Goal: Transaction & Acquisition: Purchase product/service

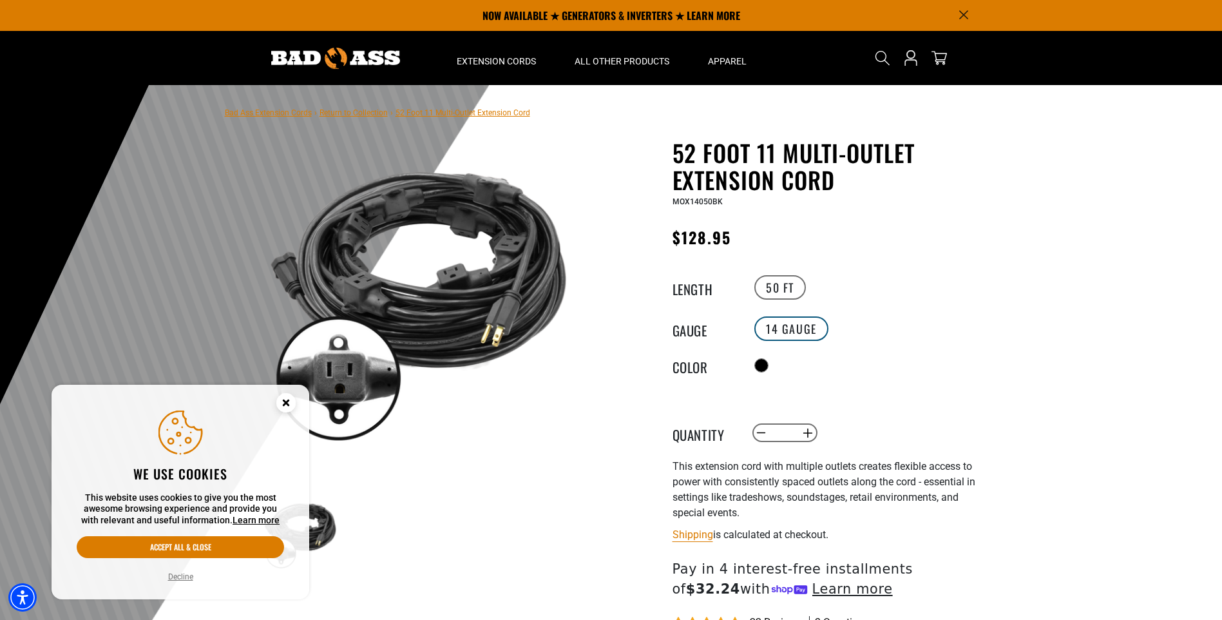
click at [784, 321] on label "14 Gauge" at bounding box center [791, 328] width 74 height 24
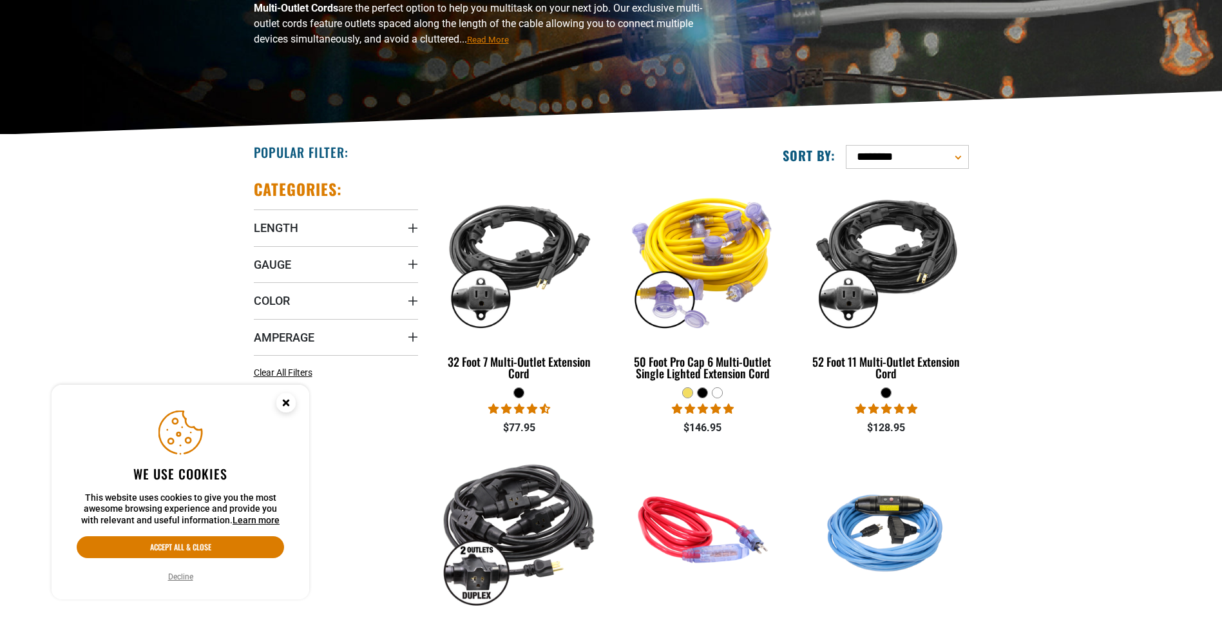
scroll to position [193, 0]
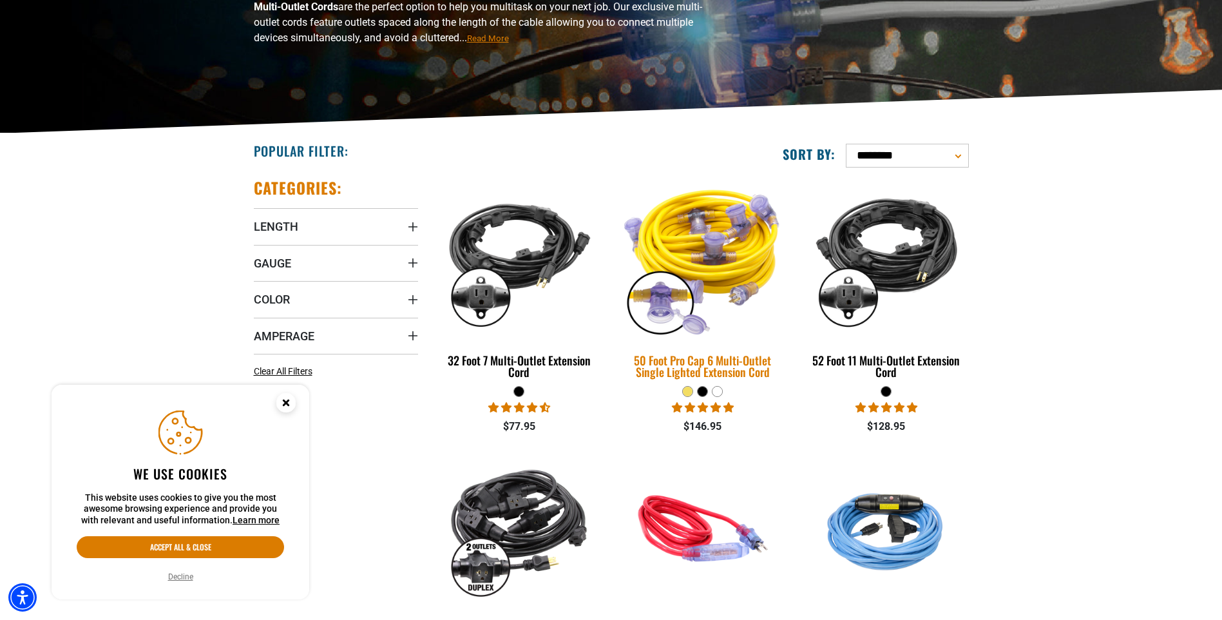
click at [707, 269] on img at bounding box center [702, 258] width 180 height 165
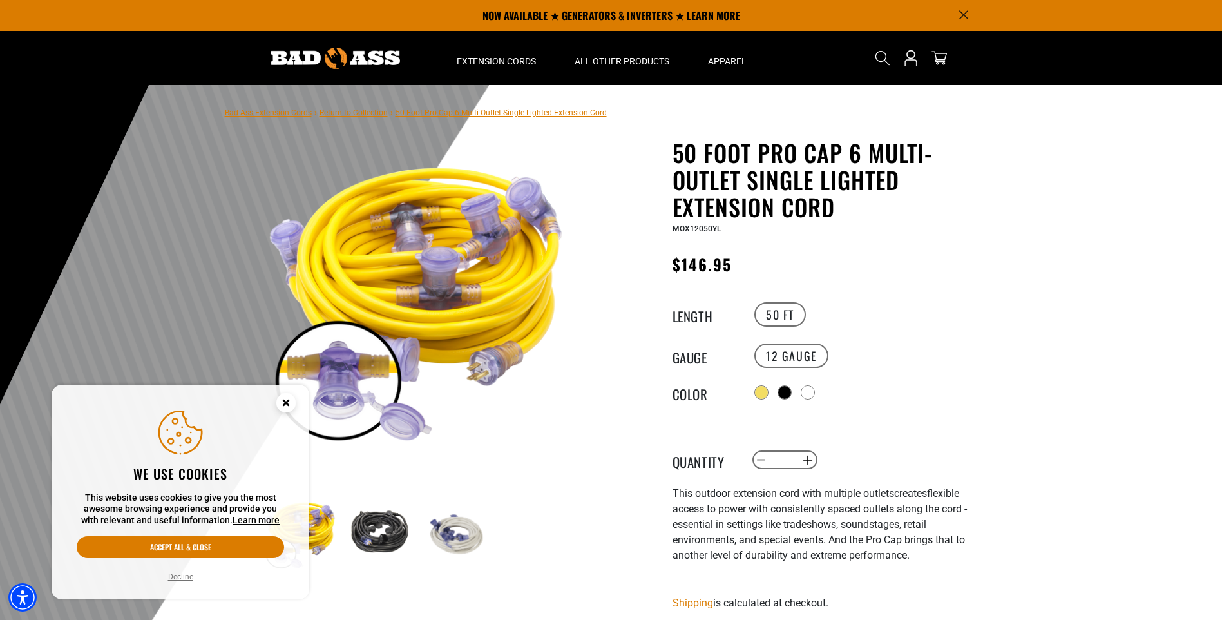
click at [284, 406] on circle "Close this option" at bounding box center [285, 402] width 19 height 19
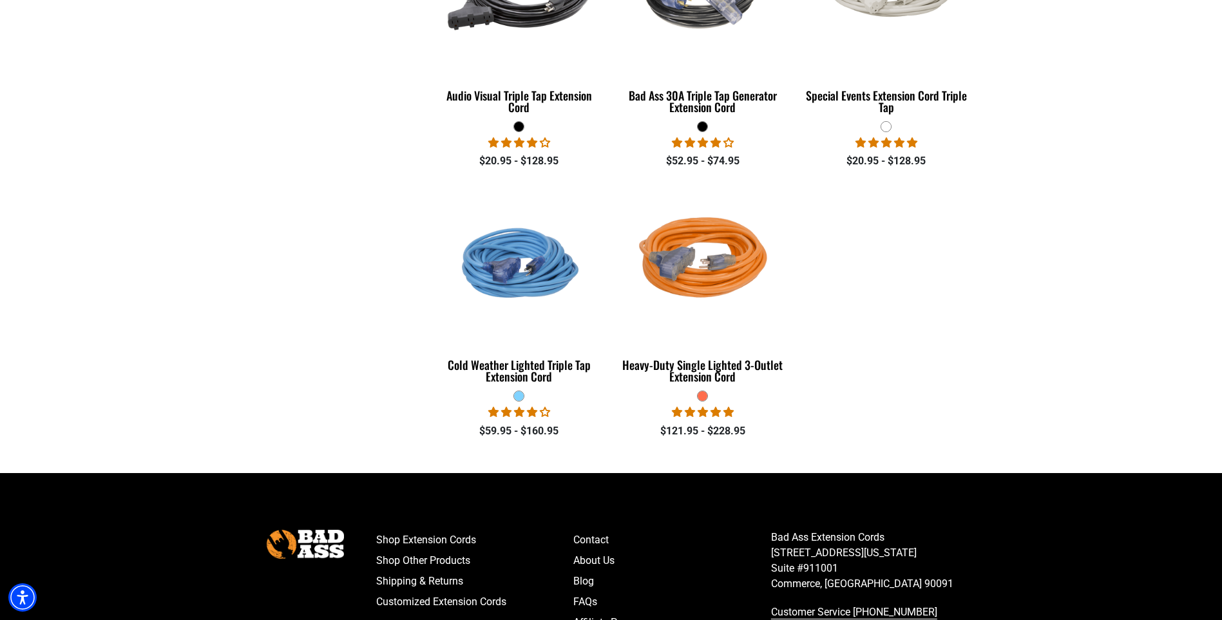
scroll to position [1030, 0]
